Goal: Task Accomplishment & Management: Use online tool/utility

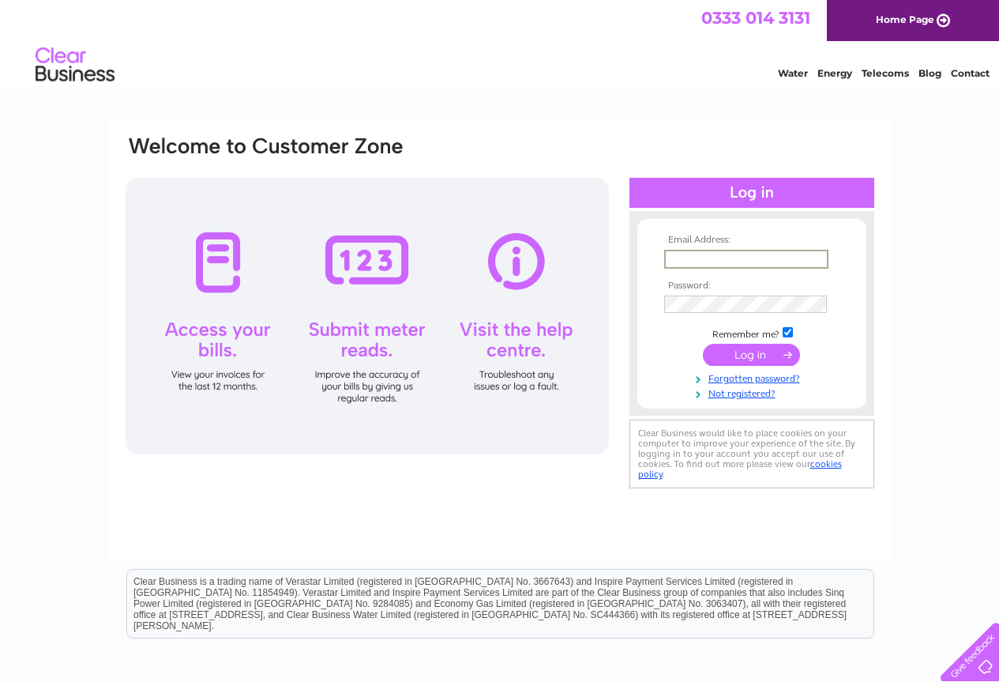
click at [723, 265] on input "text" at bounding box center [746, 259] width 164 height 19
type input "[EMAIL_ADDRESS][DOMAIN_NAME]"
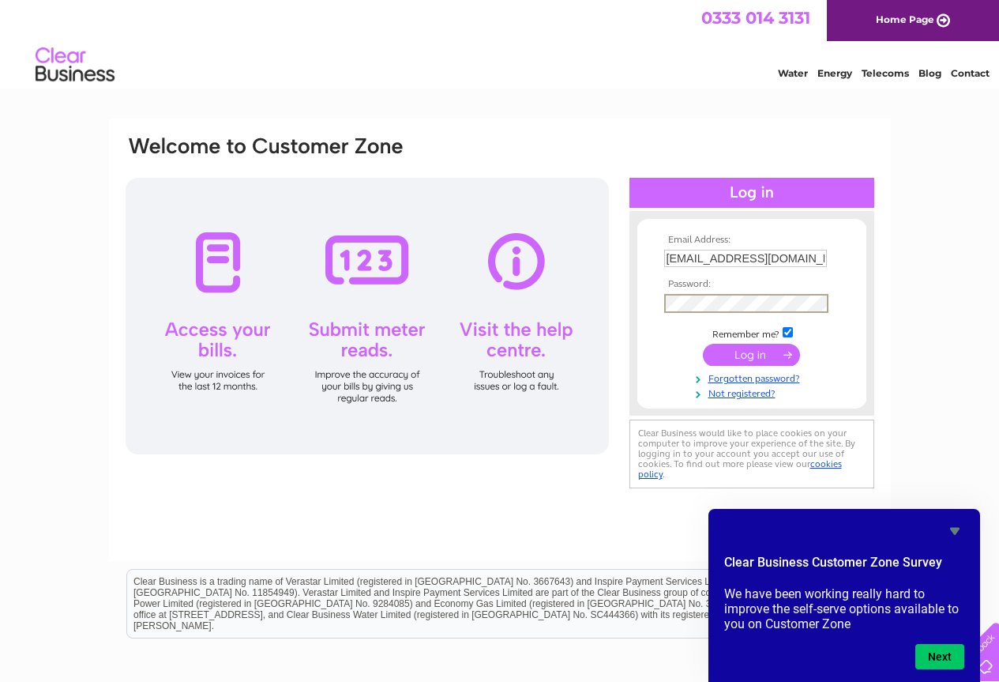
click at [703, 344] on input "submit" at bounding box center [751, 355] width 97 height 22
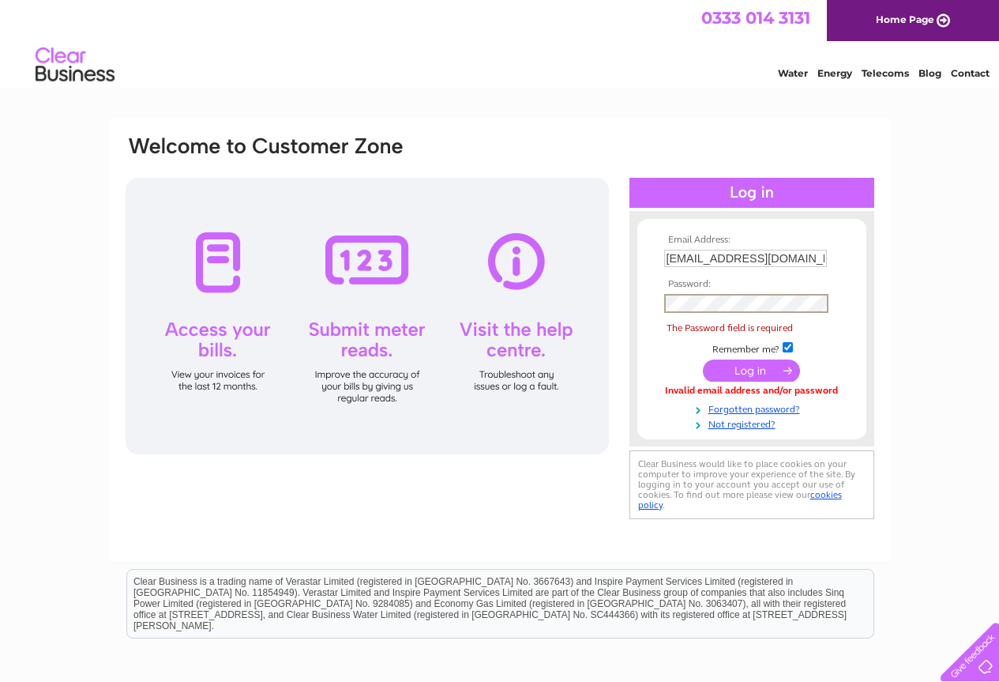
click at [722, 313] on td at bounding box center [751, 303] width 183 height 27
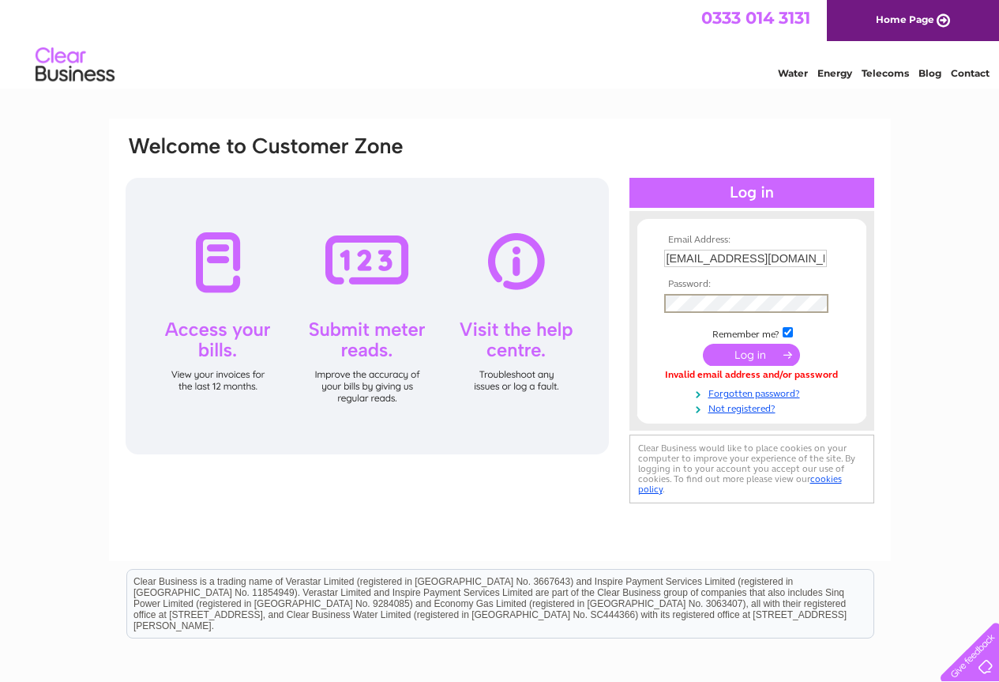
click at [739, 348] on input "submit" at bounding box center [751, 355] width 97 height 22
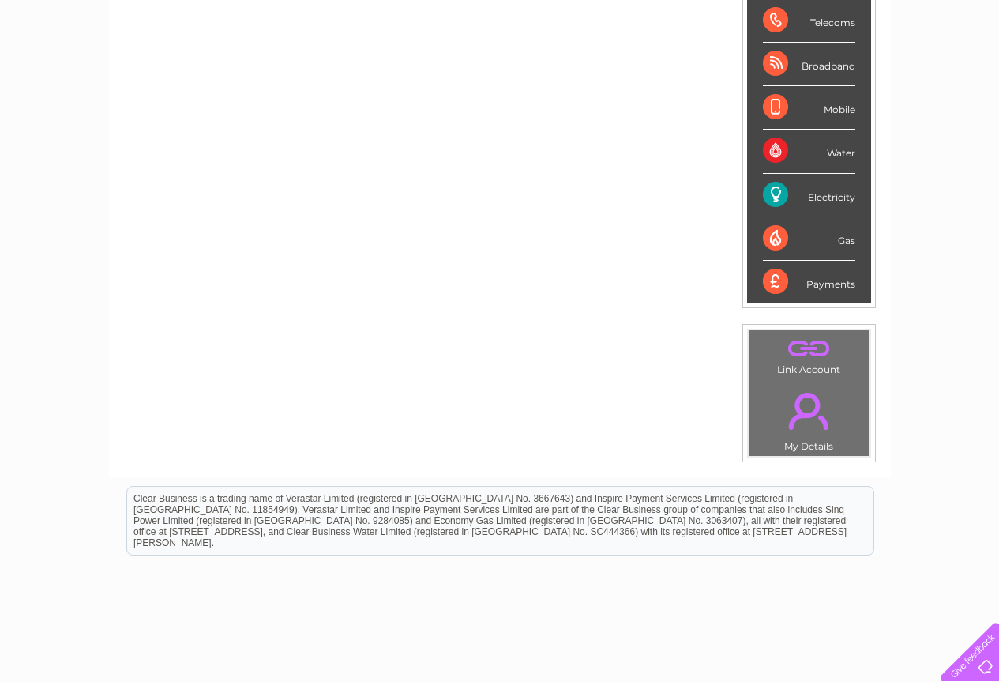
scroll to position [103, 0]
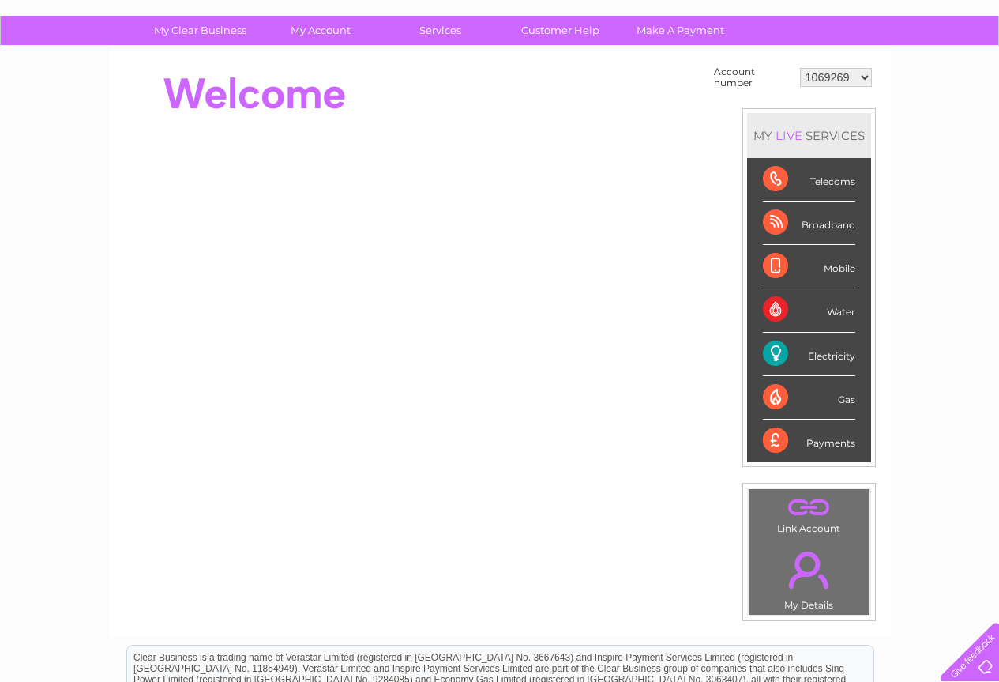
click at [821, 356] on div "Electricity" at bounding box center [809, 354] width 92 height 43
click at [776, 348] on div "Electricity" at bounding box center [809, 354] width 92 height 43
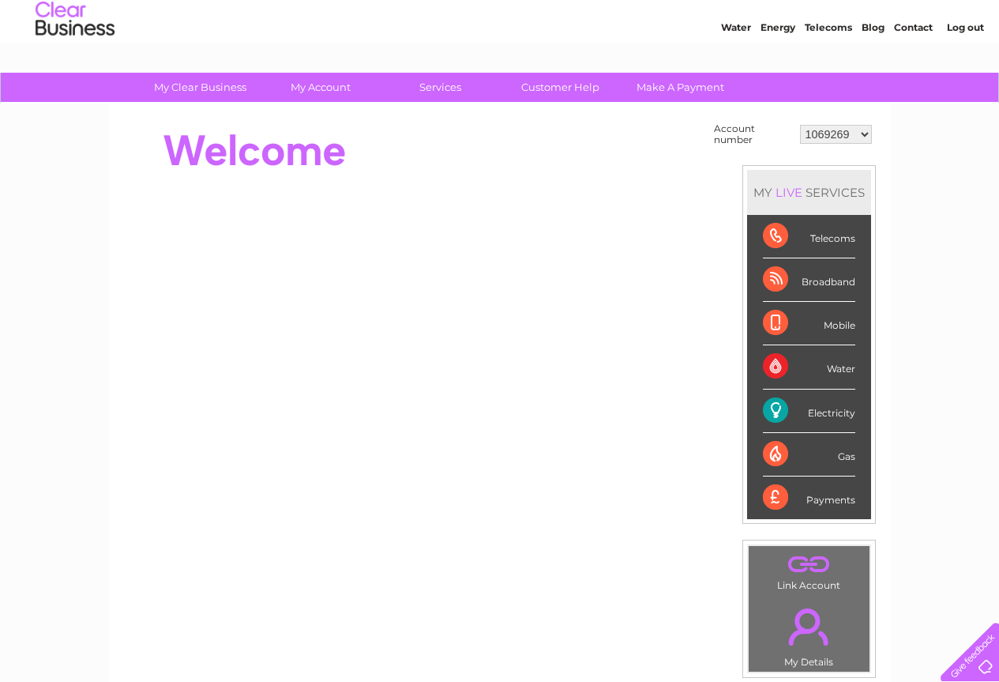
scroll to position [24, 0]
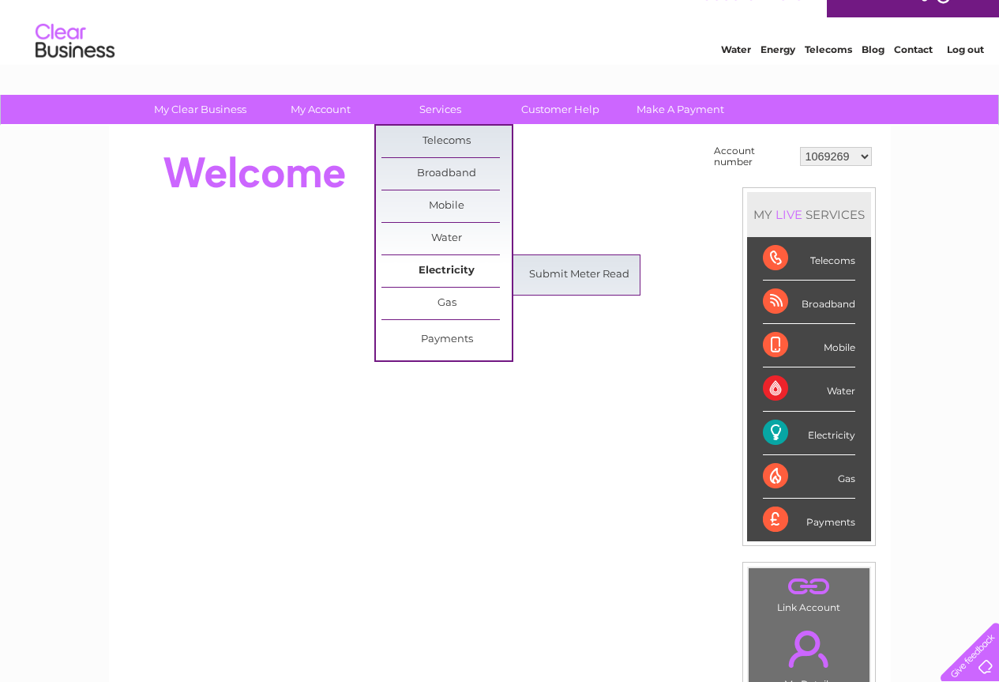
click at [434, 261] on link "Electricity" at bounding box center [447, 271] width 130 height 32
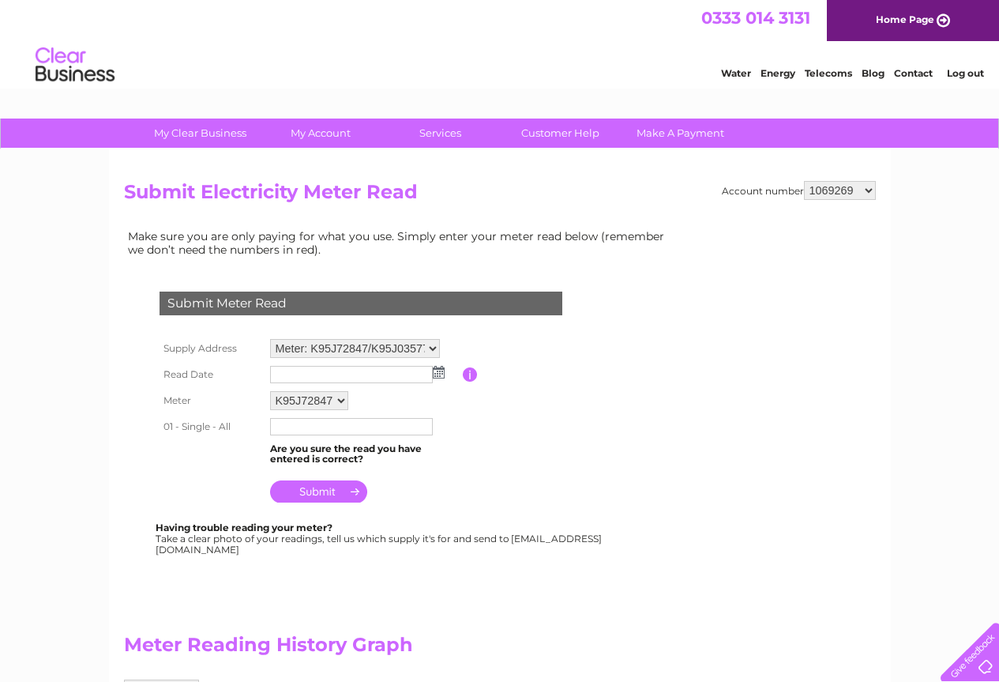
click at [444, 370] on img at bounding box center [439, 372] width 12 height 13
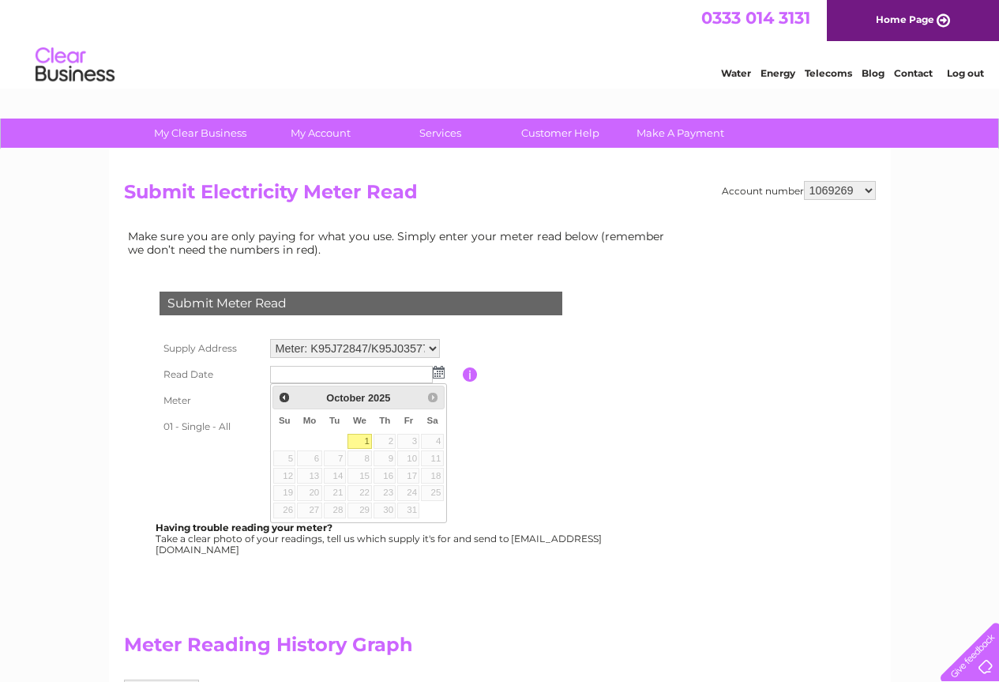
click at [364, 440] on link "1" at bounding box center [360, 442] width 25 height 16
type input "2025/10/01"
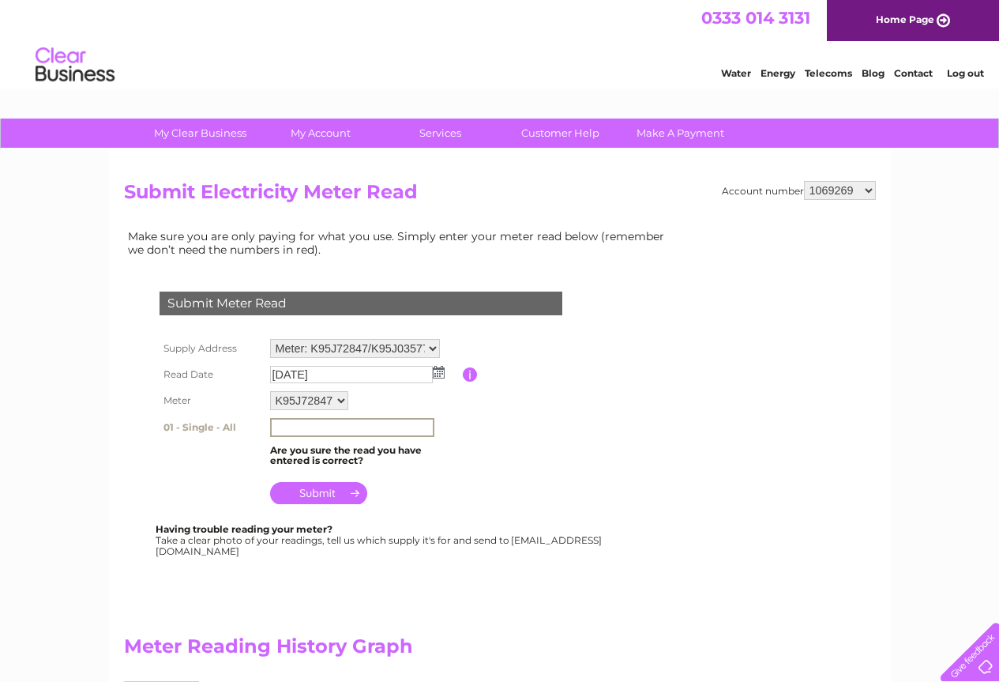
click at [317, 419] on input "text" at bounding box center [352, 427] width 164 height 19
type input "25304"
click at [314, 488] on input "submit" at bounding box center [318, 491] width 97 height 22
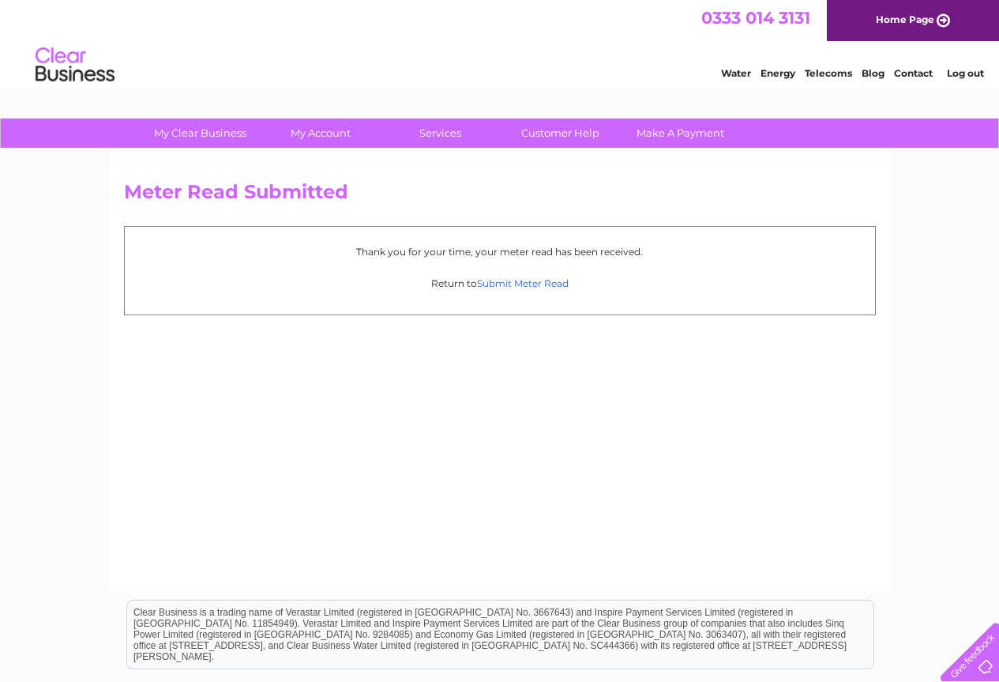
click at [544, 280] on link "Submit Meter Read" at bounding box center [523, 283] width 92 height 12
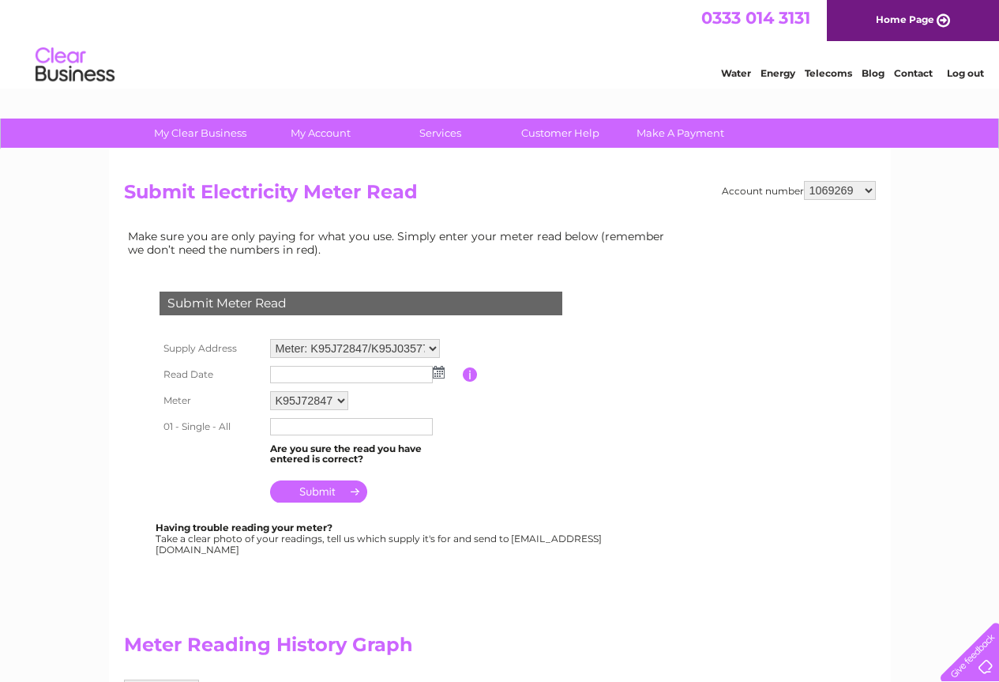
click at [439, 368] on img at bounding box center [439, 372] width 12 height 13
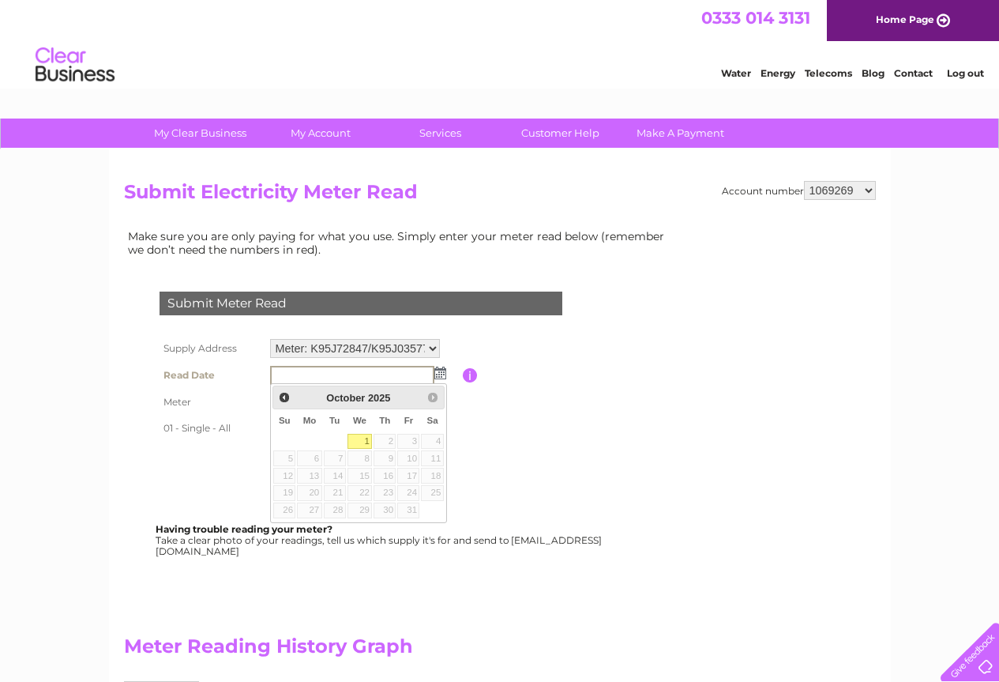
click at [363, 437] on link "1" at bounding box center [360, 442] width 25 height 16
type input "[DATE]"
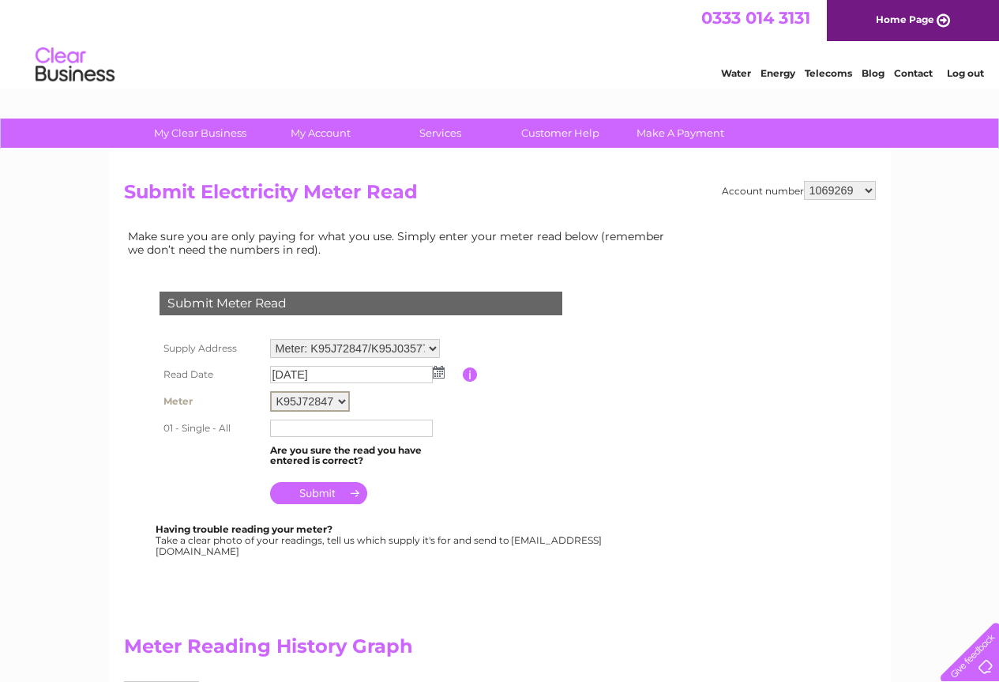
click at [340, 400] on select "K95J72847 K95J03577 K95J74182" at bounding box center [310, 401] width 80 height 21
select select "168959"
click at [270, 391] on select "K95J72847 K95J03577 K95J74182" at bounding box center [310, 401] width 80 height 21
click at [337, 429] on input "text" at bounding box center [352, 427] width 164 height 19
click at [313, 367] on input "text" at bounding box center [352, 375] width 164 height 19
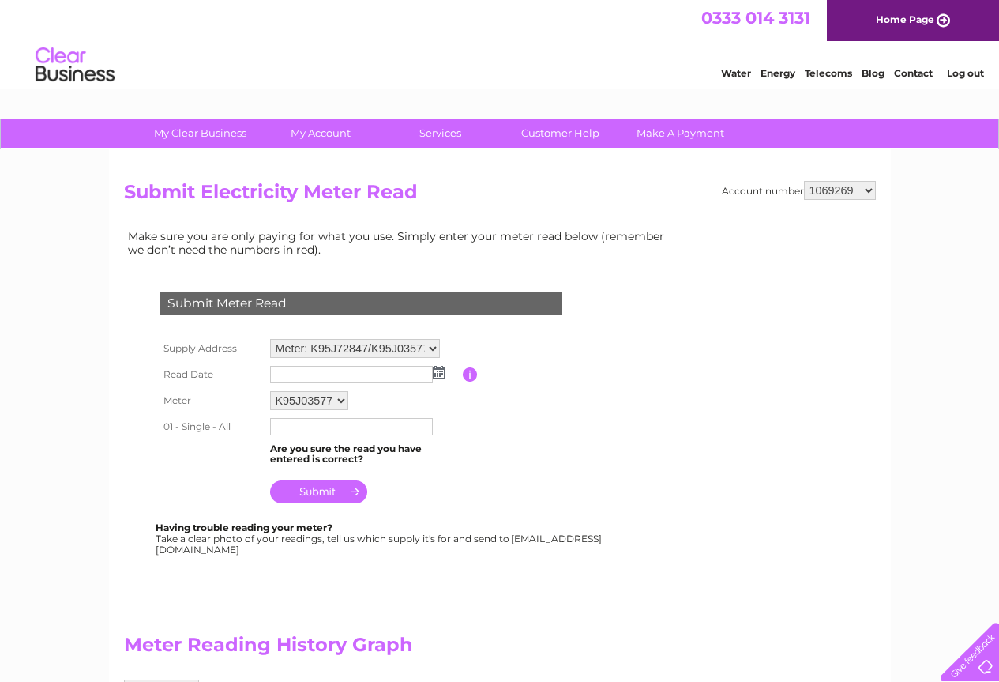
click at [442, 374] on img at bounding box center [439, 372] width 12 height 13
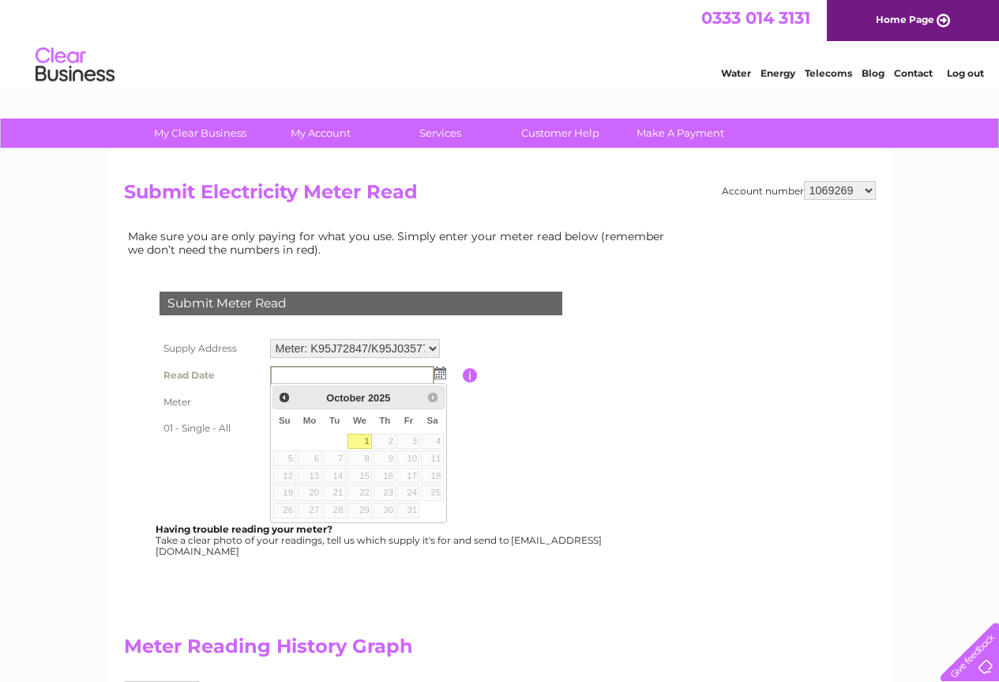
click at [366, 436] on link "1" at bounding box center [360, 442] width 25 height 16
type input "2025/10/01"
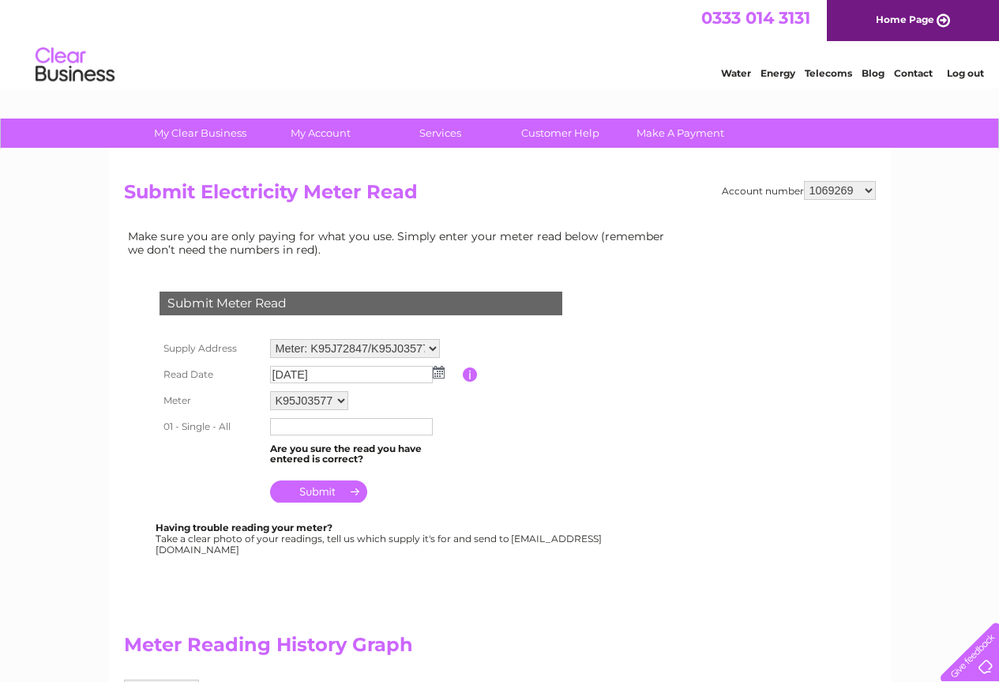
click at [333, 422] on input "text" at bounding box center [351, 426] width 163 height 17
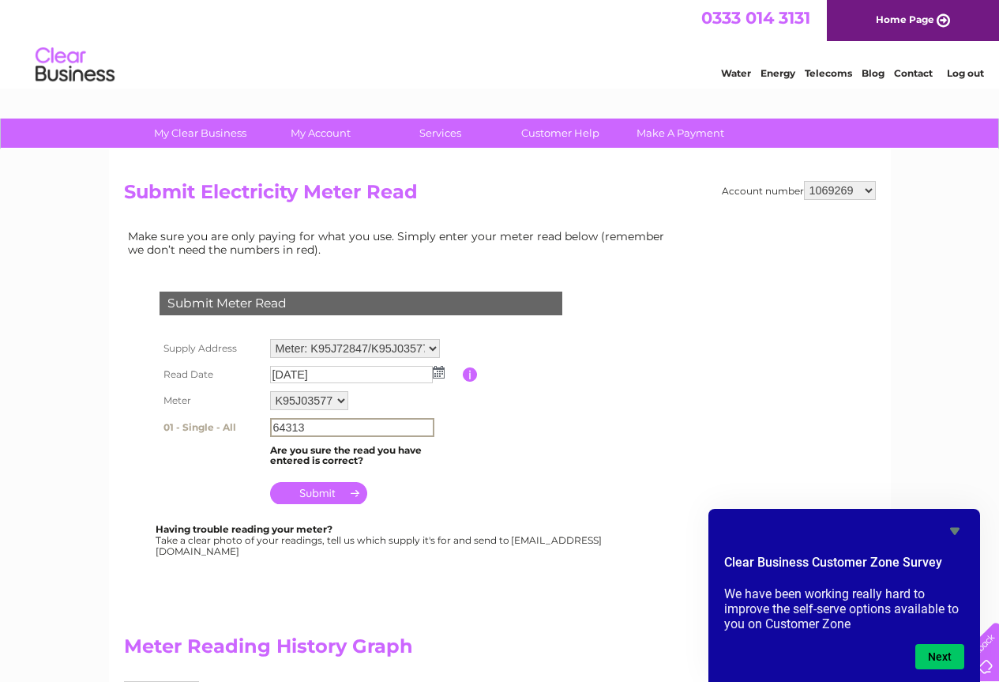
type input "64313"
click at [340, 492] on input "submit" at bounding box center [318, 493] width 97 height 22
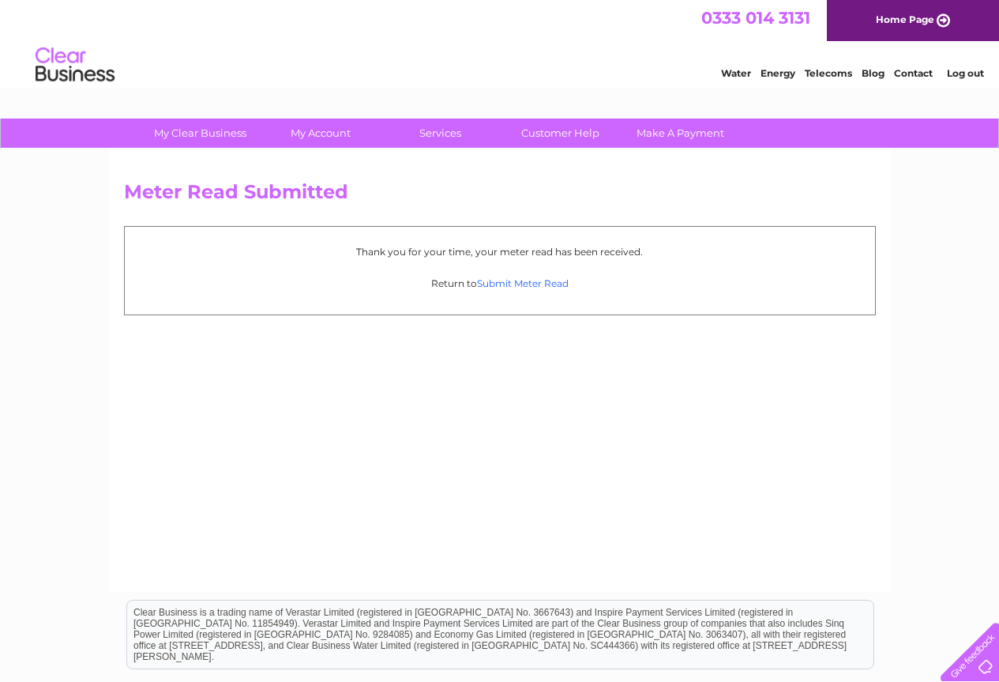
click at [534, 285] on link "Submit Meter Read" at bounding box center [523, 283] width 92 height 12
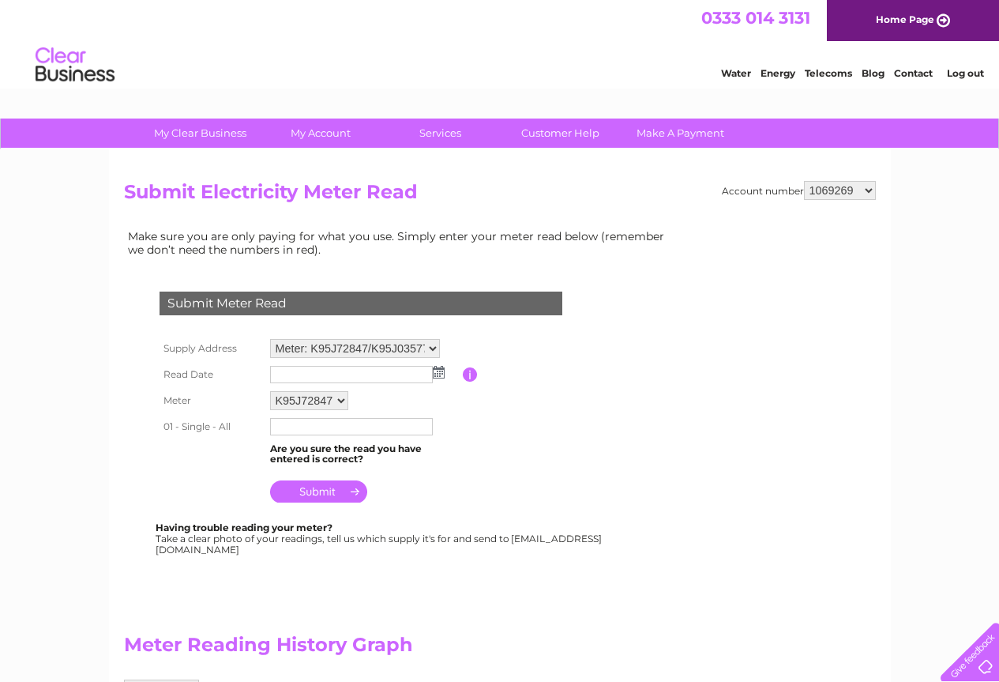
click at [429, 349] on select "Meter: K95J72847/K95J03577/... - The Garage, Adfa, Newtown, Powys, SY16 3DB" at bounding box center [355, 348] width 170 height 19
click at [477, 425] on table "Supply Address Meter: K95J72847/K95J03577/... - The Garage, Adfa, Newtown, Powy…" at bounding box center [380, 421] width 449 height 172
click at [440, 370] on img at bounding box center [439, 372] width 12 height 13
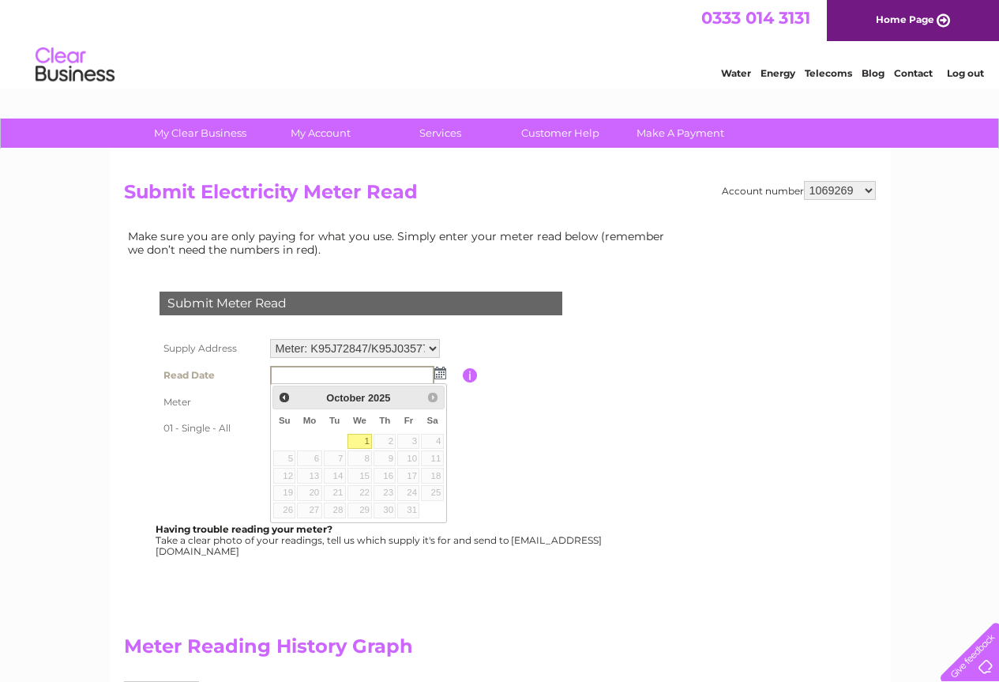
click at [367, 441] on link "1" at bounding box center [360, 442] width 25 height 16
type input "2025/10/01"
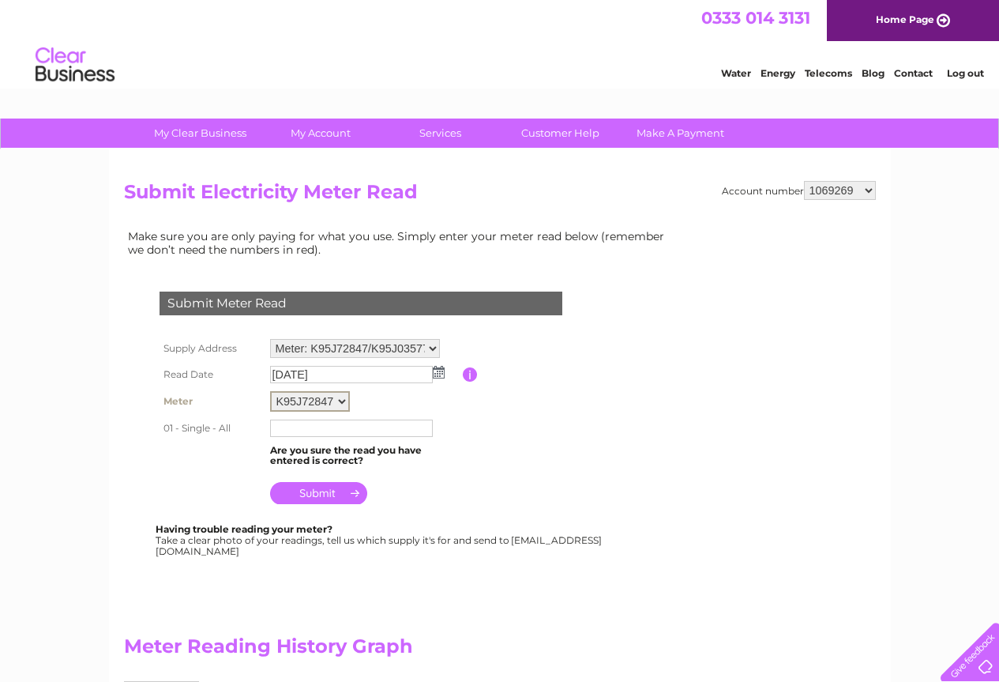
click at [343, 397] on select "K95J72847 K95J03577 K95J74182" at bounding box center [310, 401] width 80 height 21
select select "168960"
click at [270, 391] on select "K95J72847 K95J03577 K95J74182" at bounding box center [310, 401] width 80 height 21
click at [336, 430] on input "text" at bounding box center [351, 427] width 163 height 17
click at [438, 373] on img at bounding box center [439, 372] width 12 height 13
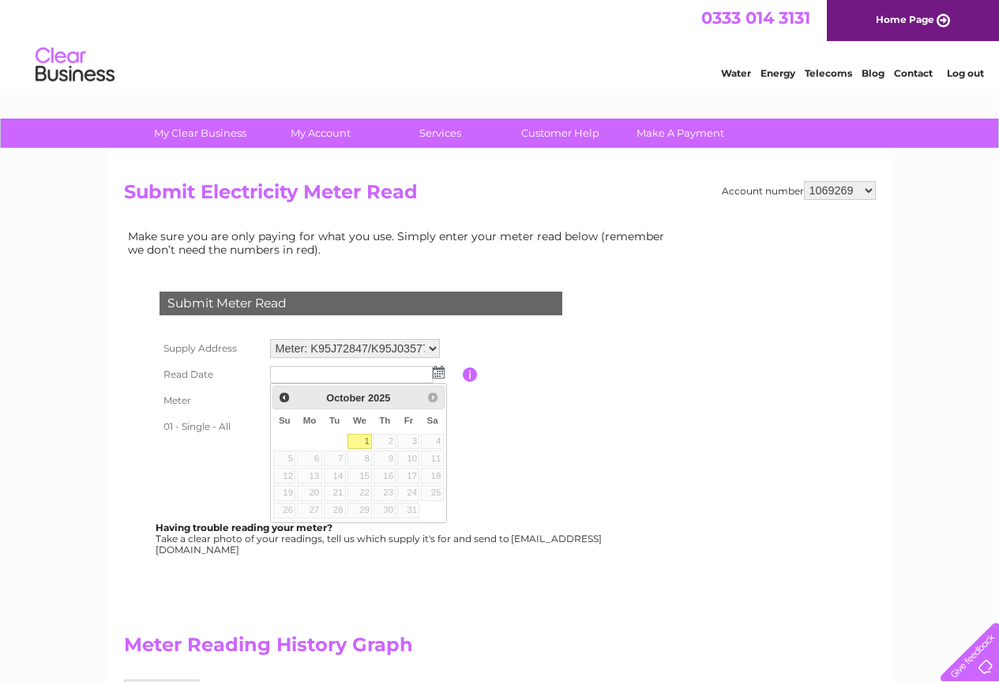
click at [359, 436] on link "1" at bounding box center [360, 442] width 25 height 16
type input "2025/10/01"
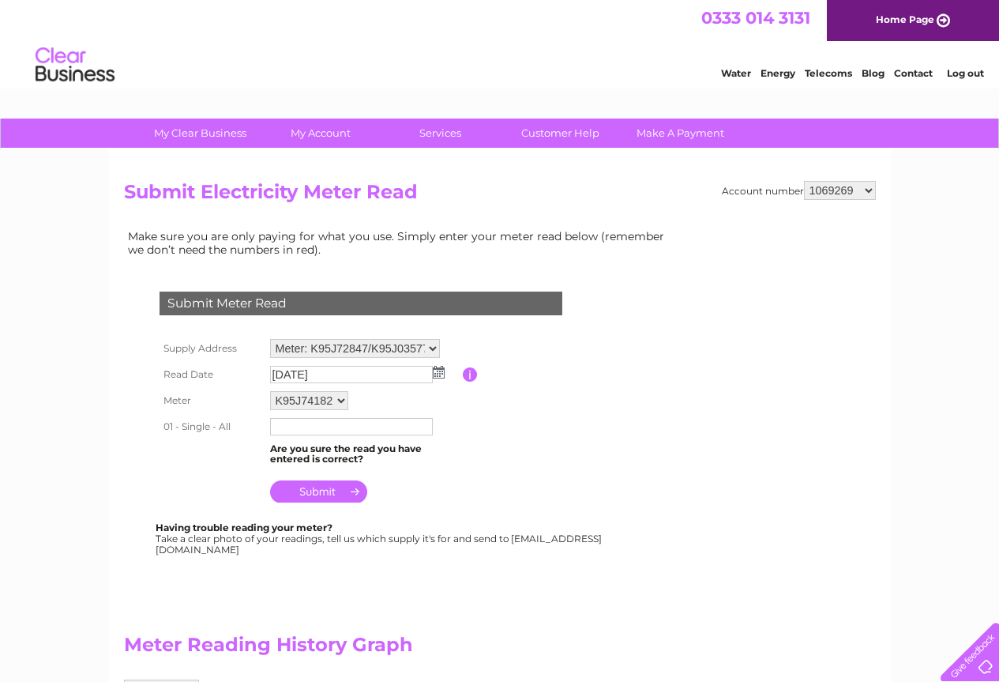
click at [324, 423] on input "text" at bounding box center [351, 426] width 163 height 17
type input "10859"
click at [319, 491] on input "submit" at bounding box center [318, 491] width 97 height 22
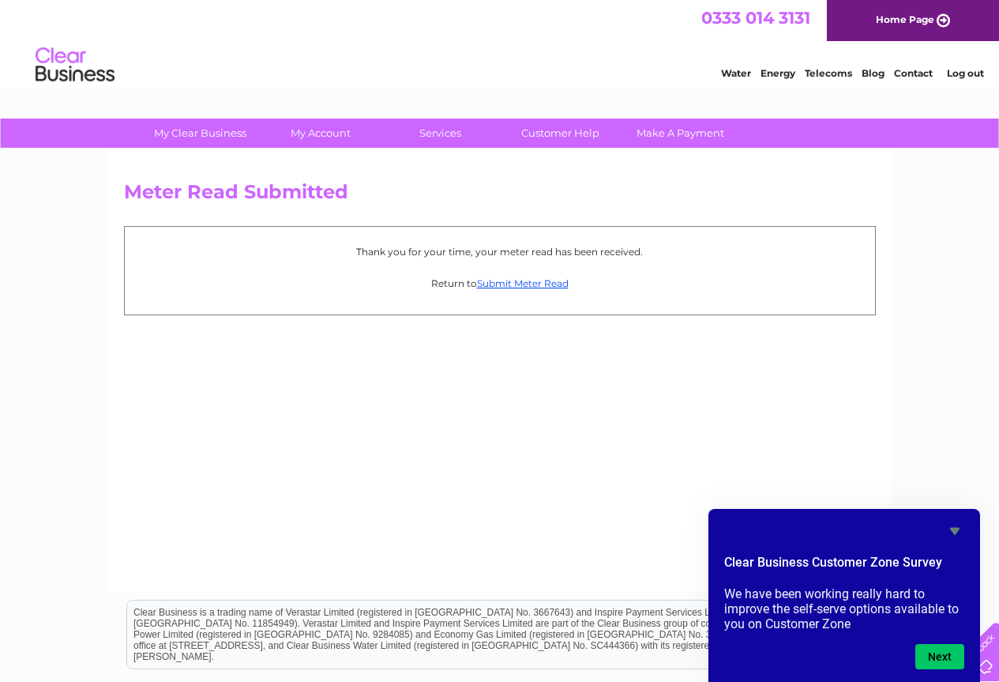
click at [545, 412] on div "Meter Read Submitted Thank you for your time, your meter read has been received…" at bounding box center [500, 370] width 782 height 442
click at [950, 653] on button "Next" at bounding box center [939, 656] width 49 height 25
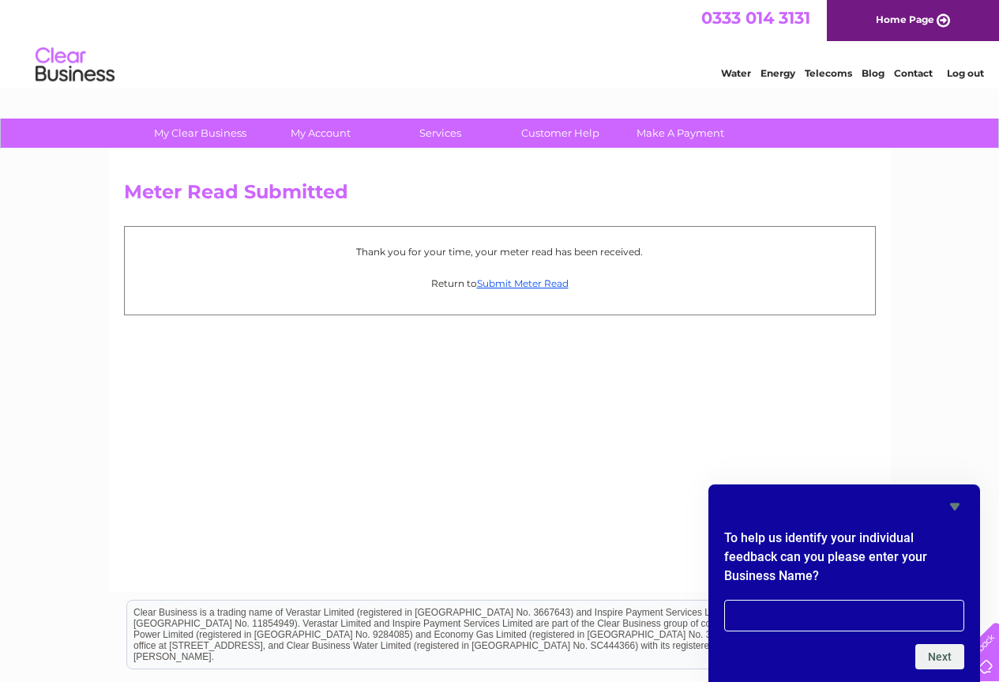
click at [957, 504] on icon "Hide survey" at bounding box center [954, 506] width 9 height 7
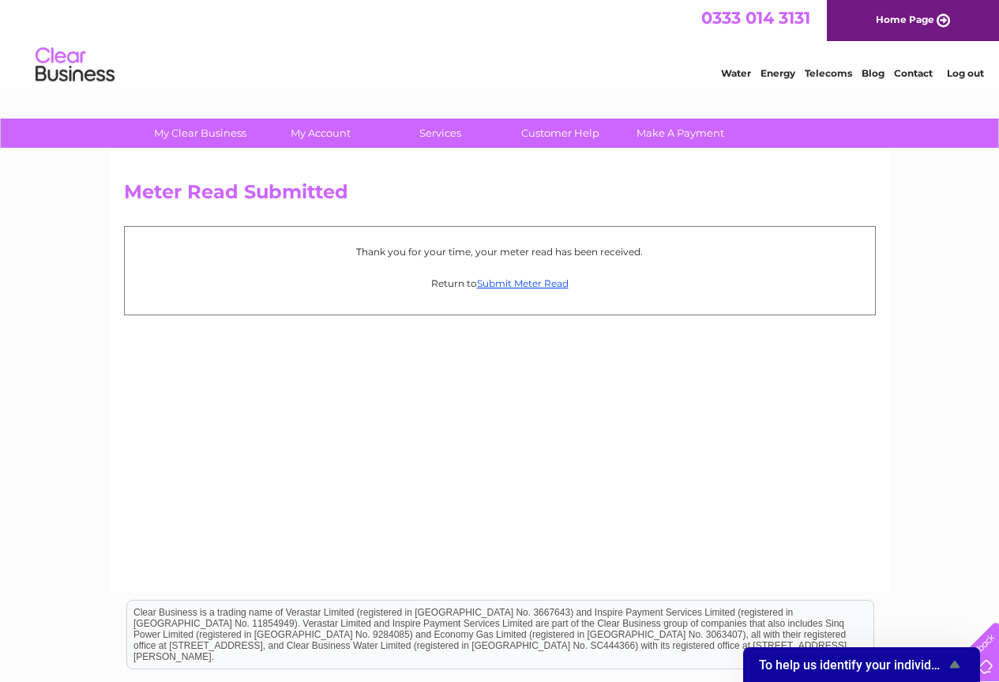
click at [973, 70] on link "Log out" at bounding box center [965, 73] width 37 height 12
